Goal: Find specific page/section

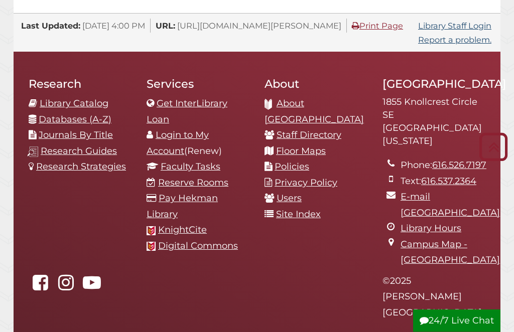
scroll to position [1004, 0]
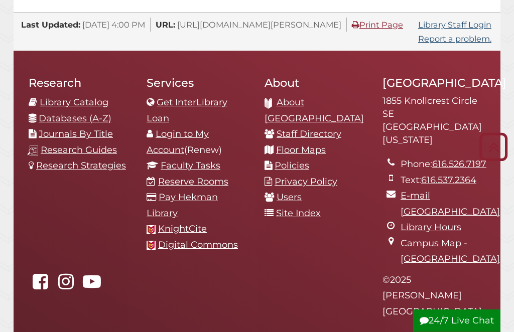
click at [318, 129] on link "Staff Directory" at bounding box center [308, 134] width 65 height 11
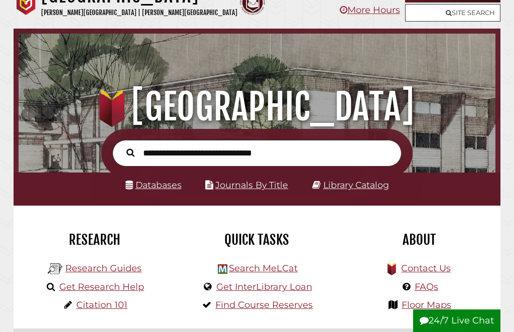
scroll to position [18, 0]
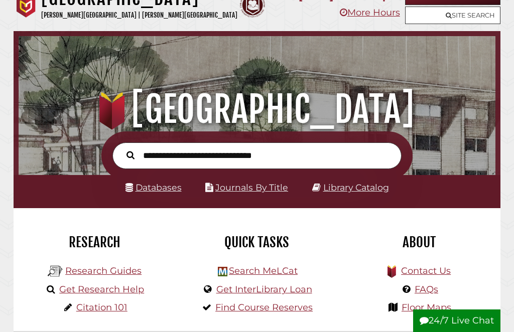
click at [322, 144] on input "text" at bounding box center [256, 155] width 289 height 27
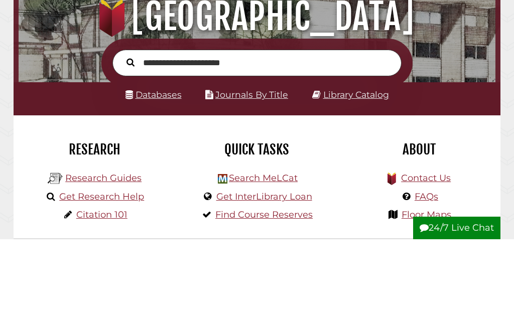
type input "**********"
click at [130, 148] on button "Search" at bounding box center [130, 154] width 18 height 13
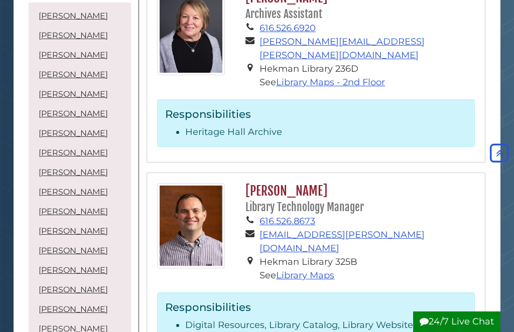
scroll to position [886, 0]
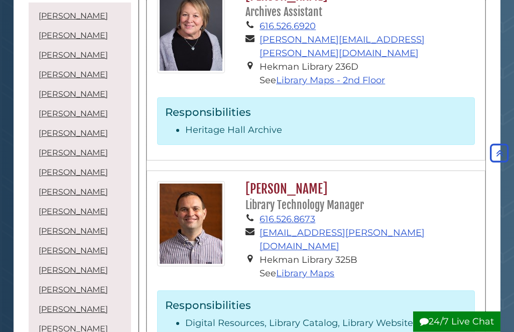
click at [314, 268] on link "Library Maps" at bounding box center [305, 273] width 58 height 11
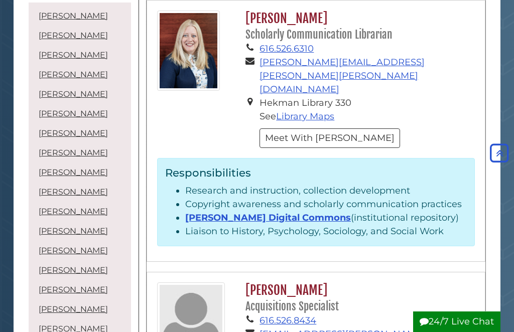
scroll to position [0, 0]
